Goal: Task Accomplishment & Management: Manage account settings

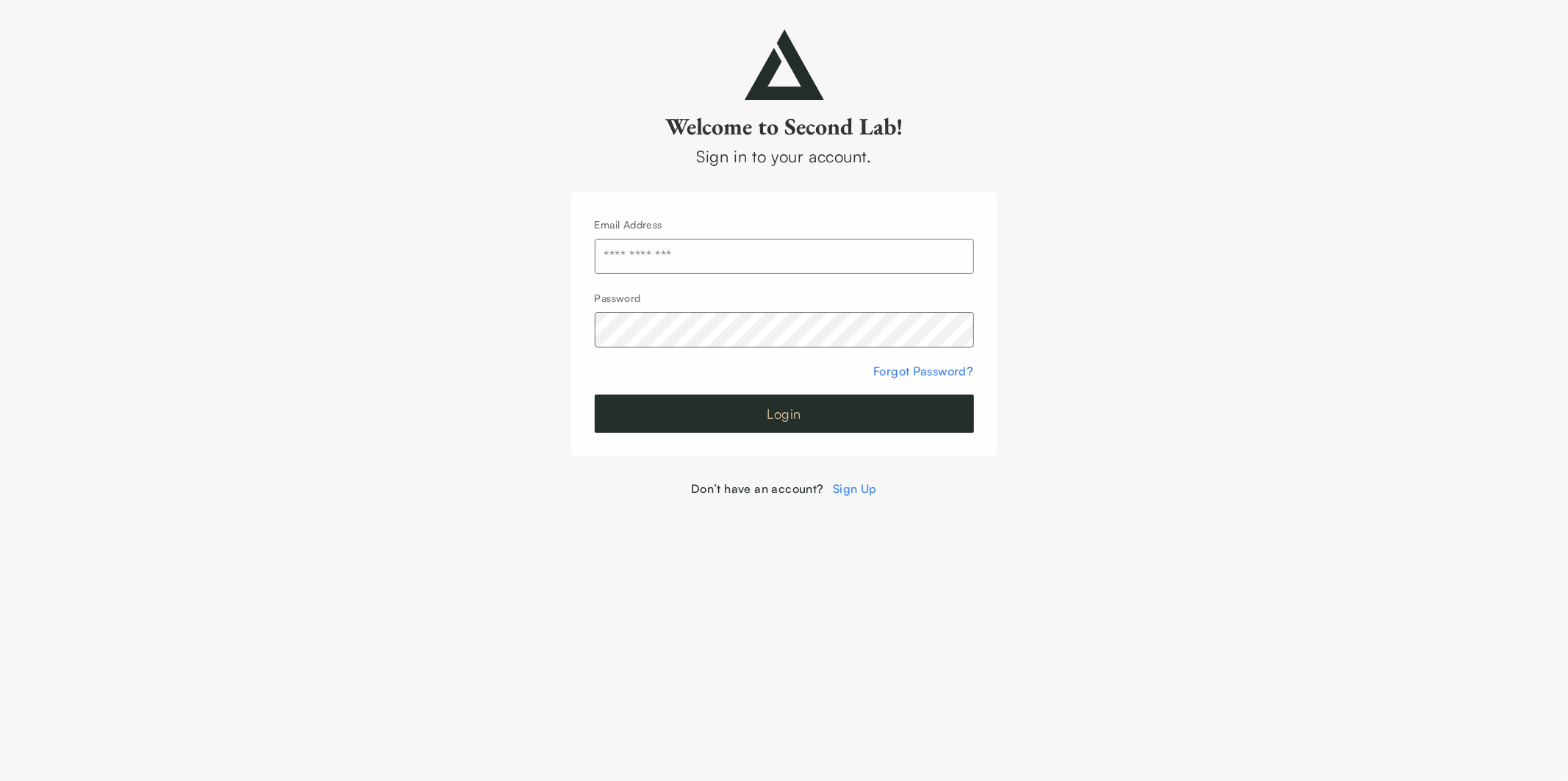
type input "**********"
click at [825, 411] on button "Login" at bounding box center [784, 414] width 379 height 38
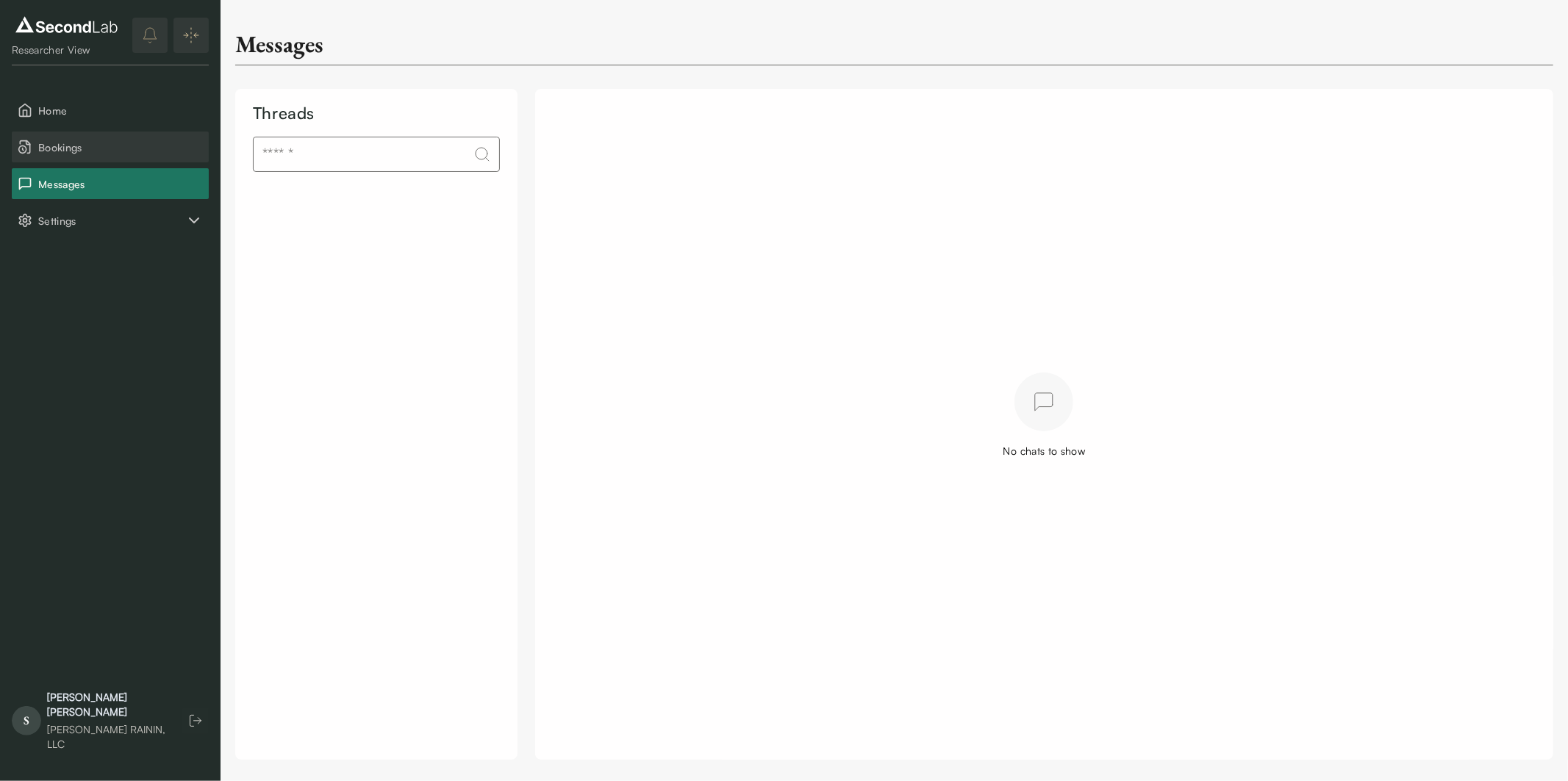
click at [52, 142] on span "Bookings" at bounding box center [120, 146] width 165 height 15
